Goal: Task Accomplishment & Management: Manage account settings

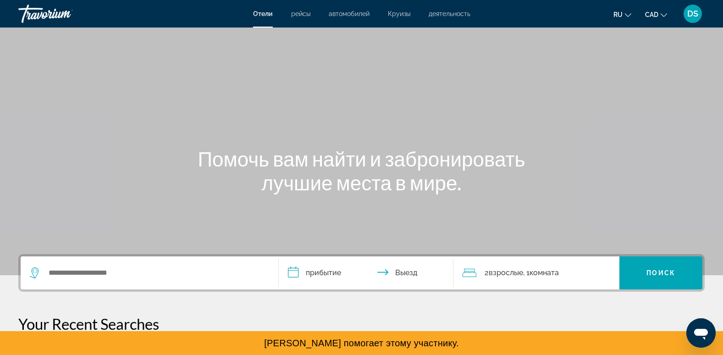
click at [663, 9] on button "CAD USD ($) MXN (Mex$) CAD (Can$) GBP (£) EUR (€) AUD (A$) NZD (NZ$) CNY (CN¥)" at bounding box center [656, 14] width 22 height 13
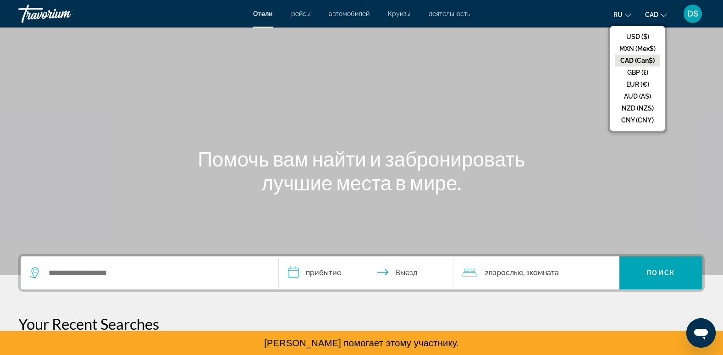
click at [620, 9] on button "ru English Español Français Italiano Português русский" at bounding box center [623, 14] width 18 height 13
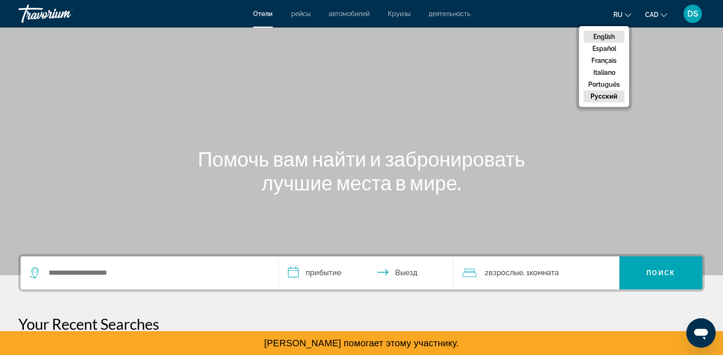
click at [613, 32] on button "English" at bounding box center [604, 37] width 41 height 12
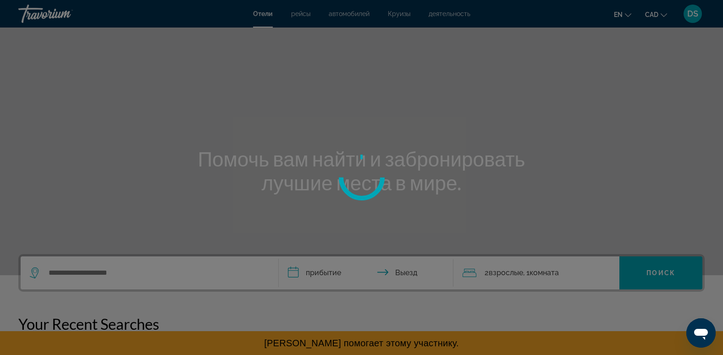
click at [689, 15] on div at bounding box center [361, 177] width 723 height 355
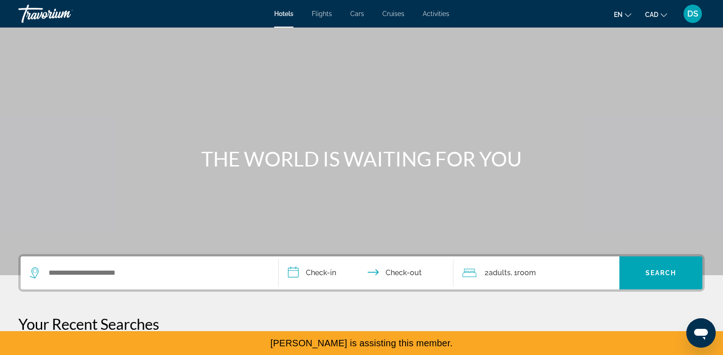
click at [689, 15] on span "DS" at bounding box center [692, 13] width 11 height 9
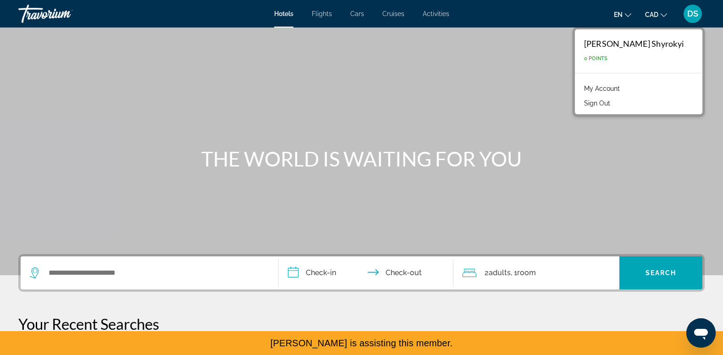
click at [625, 83] on link "My Account" at bounding box center [602, 89] width 45 height 12
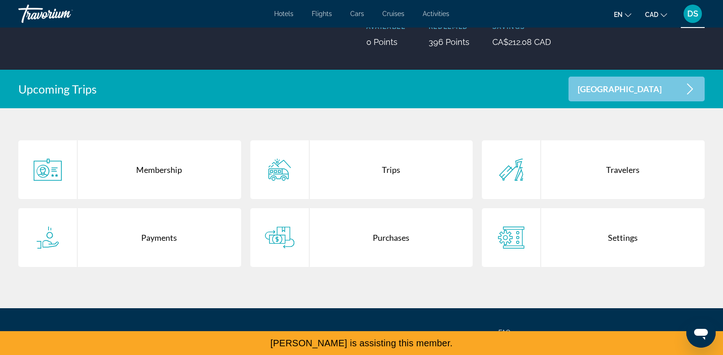
scroll to position [136, 0]
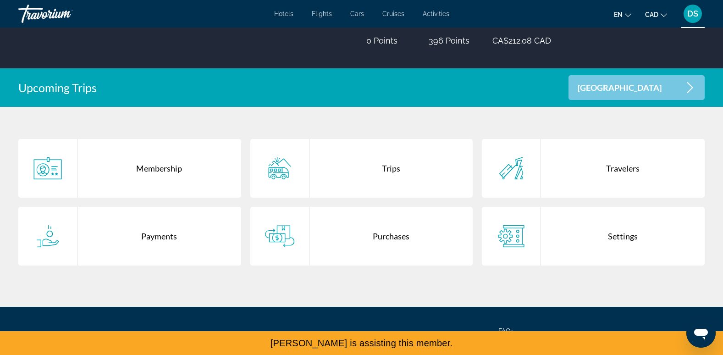
click at [382, 235] on div "Purchases" at bounding box center [392, 236] width 164 height 59
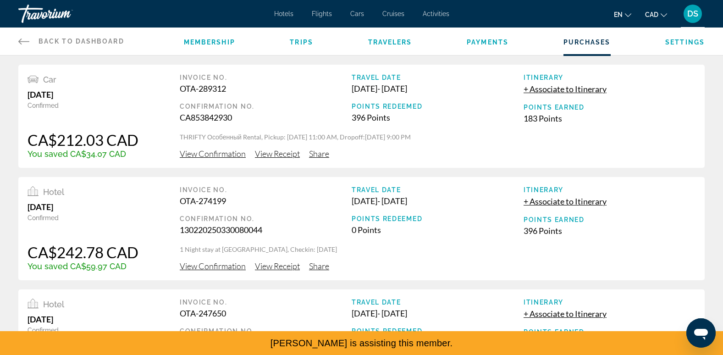
click at [200, 158] on span "View Confirmation" at bounding box center [213, 154] width 66 height 10
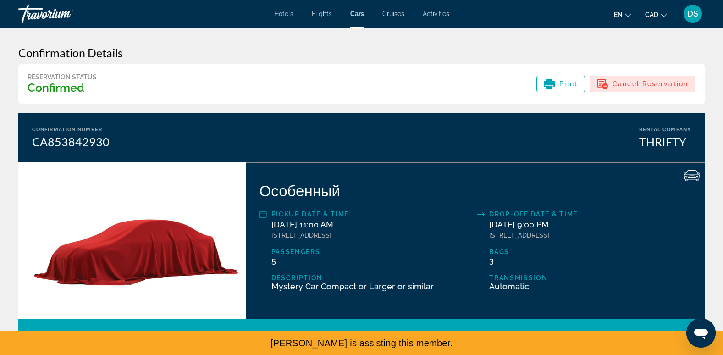
click at [672, 83] on span "Cancel Reservation" at bounding box center [651, 83] width 76 height 7
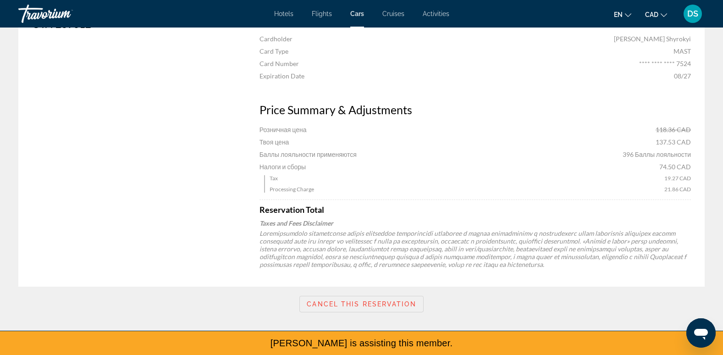
scroll to position [539, 0]
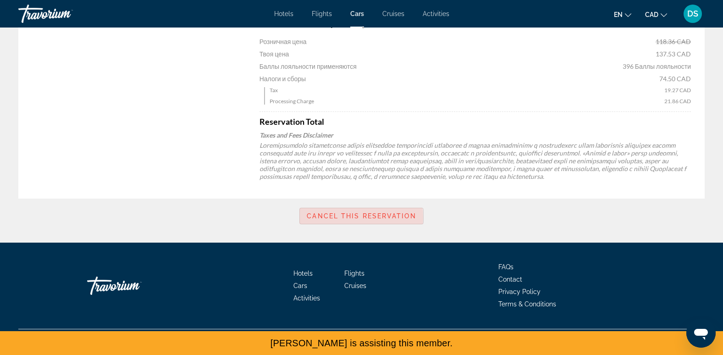
click at [357, 217] on span "Cancel this reservation" at bounding box center [361, 215] width 109 height 7
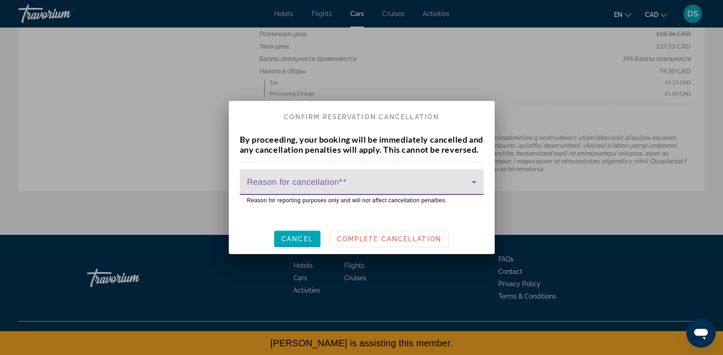
click at [343, 187] on span at bounding box center [359, 185] width 225 height 11
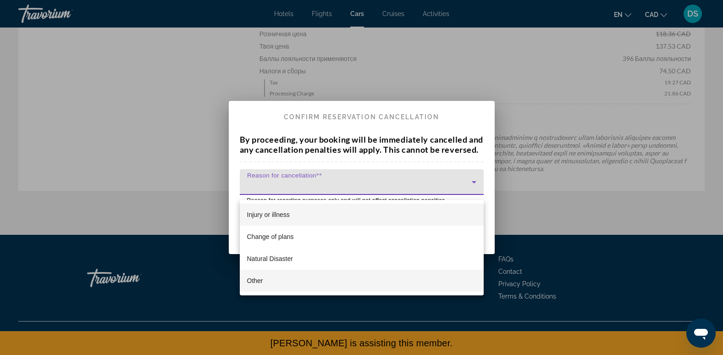
click at [336, 281] on mat-option "Other" at bounding box center [362, 281] width 244 height 22
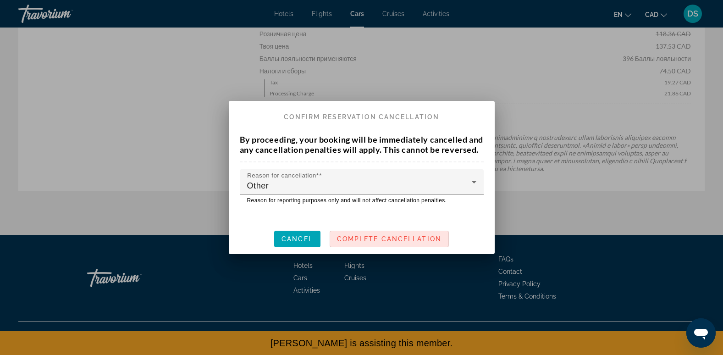
click at [355, 243] on span "Complete Cancellation" at bounding box center [389, 238] width 105 height 7
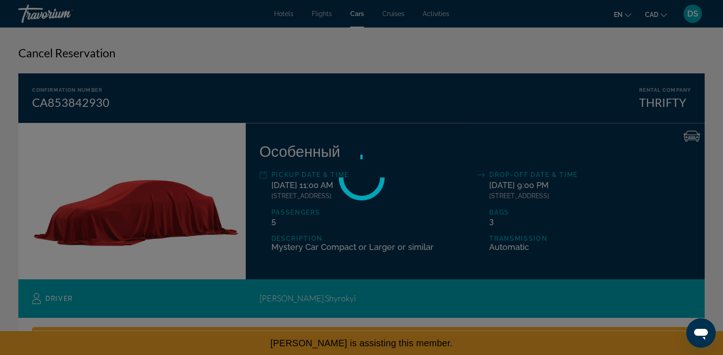
scroll to position [539, 0]
